Goal: Go to known website: Access a specific website the user already knows

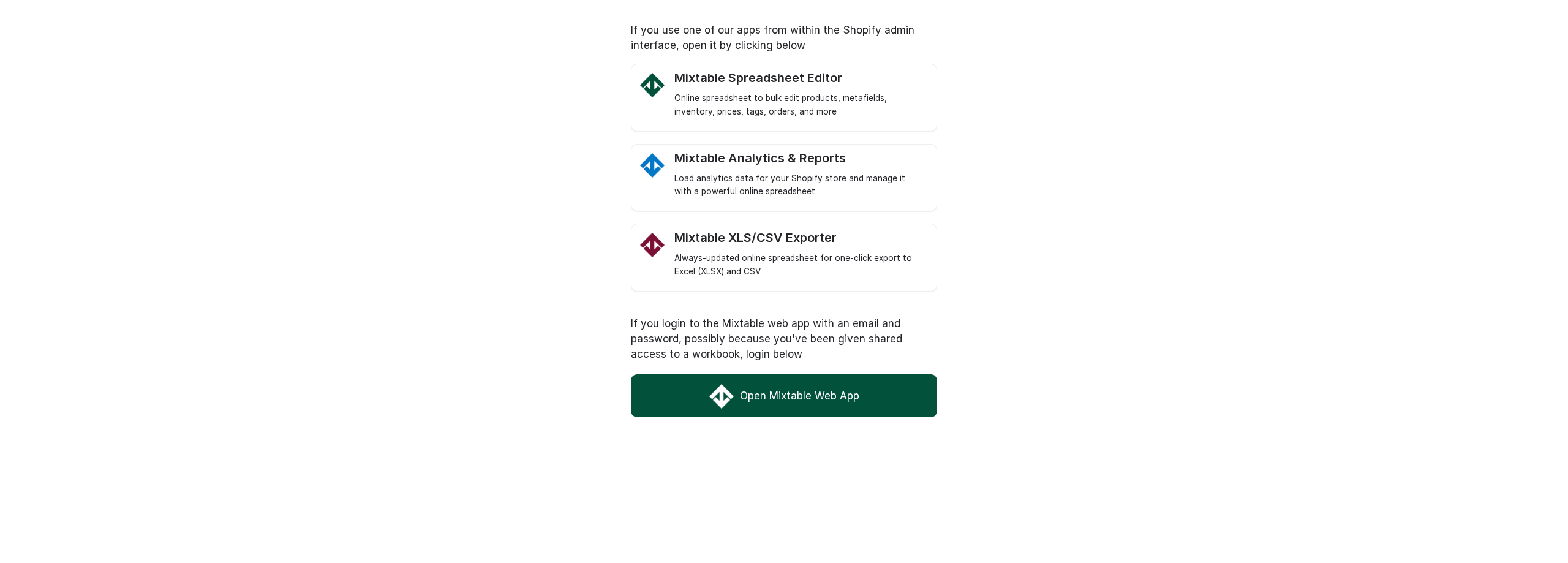
click at [801, 390] on link "Open Mixtable Web App" at bounding box center [784, 396] width 306 height 43
click at [805, 99] on div "Online spreadsheet to bulk edit products, metafields, inventory, prices, tags, …" at bounding box center [799, 105] width 250 height 27
click at [791, 403] on link "Open Mixtable Web App" at bounding box center [784, 396] width 306 height 43
click at [759, 172] on div "Load analytics data for your Shopify store and manage it with a powerful online…" at bounding box center [799, 185] width 250 height 27
